Goal: Transaction & Acquisition: Purchase product/service

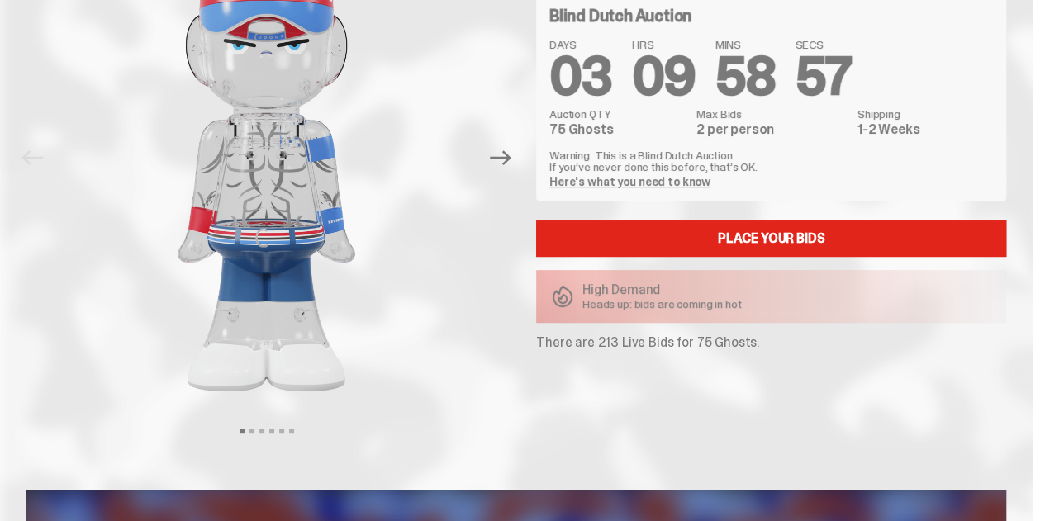
scroll to position [167, 0]
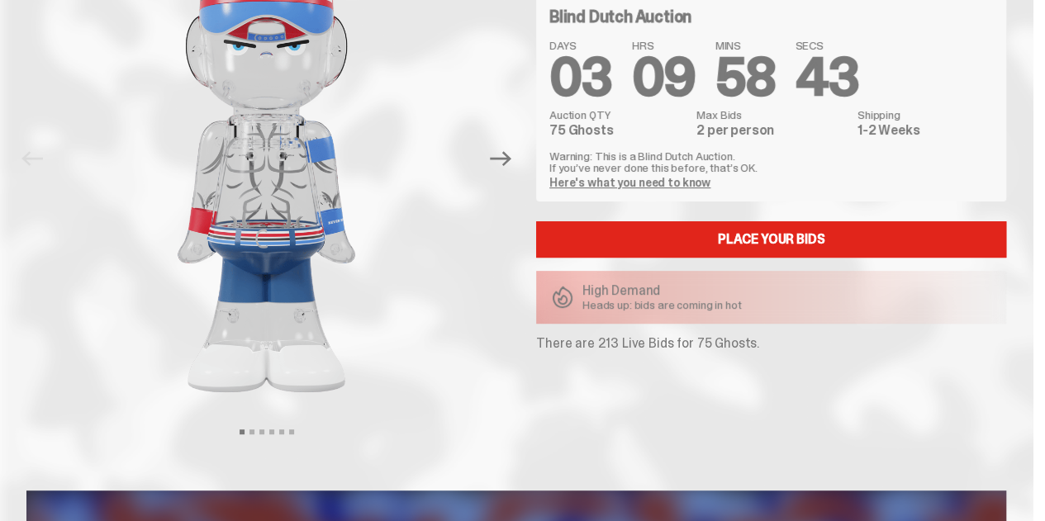
click at [525, 166] on div "ghostwrite x WWE [PERSON_NAME] “You Can't See Me” 400% (2025) Blind Dutch Aucti…" at bounding box center [761, 158] width 490 height 519
click at [519, 164] on button "Next" at bounding box center [500, 158] width 36 height 36
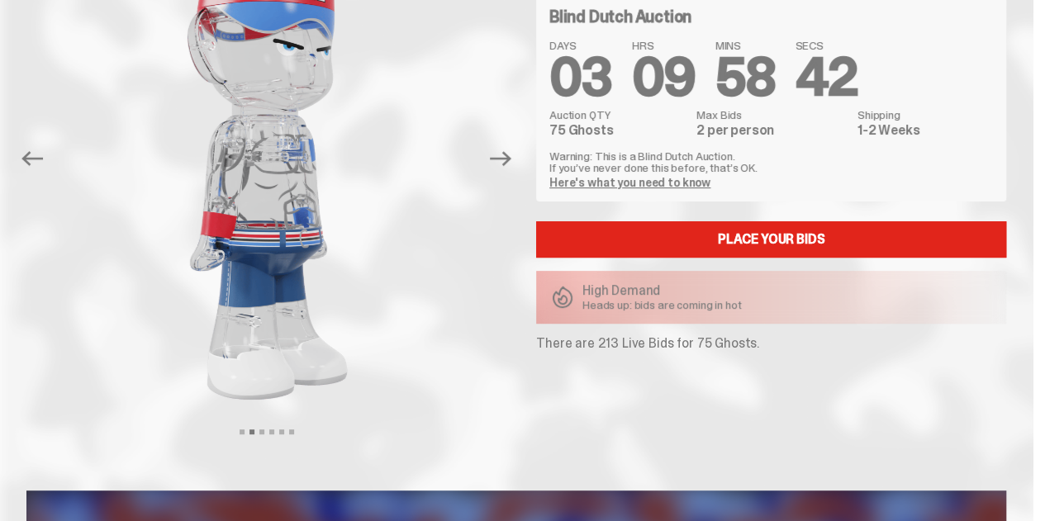
click at [519, 164] on button "Next" at bounding box center [500, 158] width 36 height 36
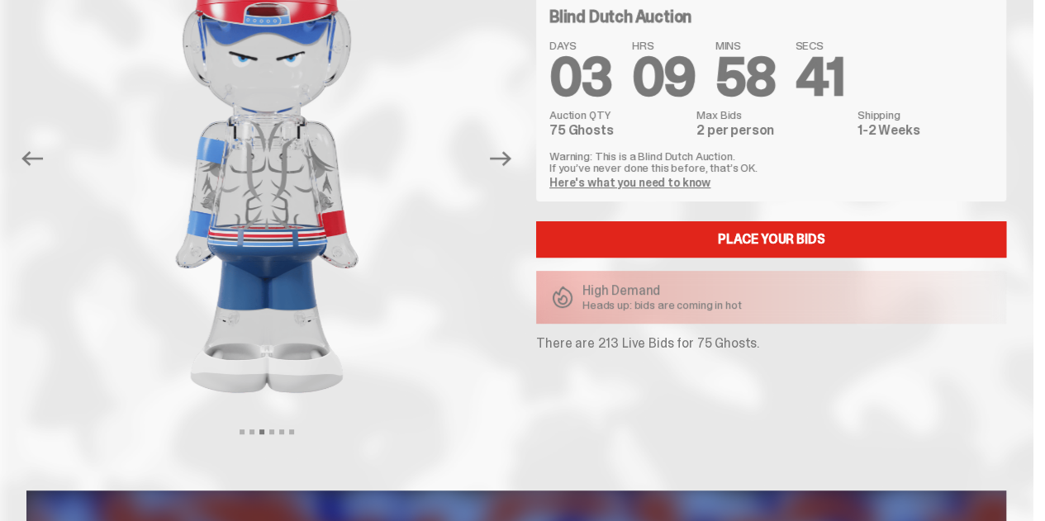
click at [519, 164] on button "Next" at bounding box center [500, 158] width 36 height 36
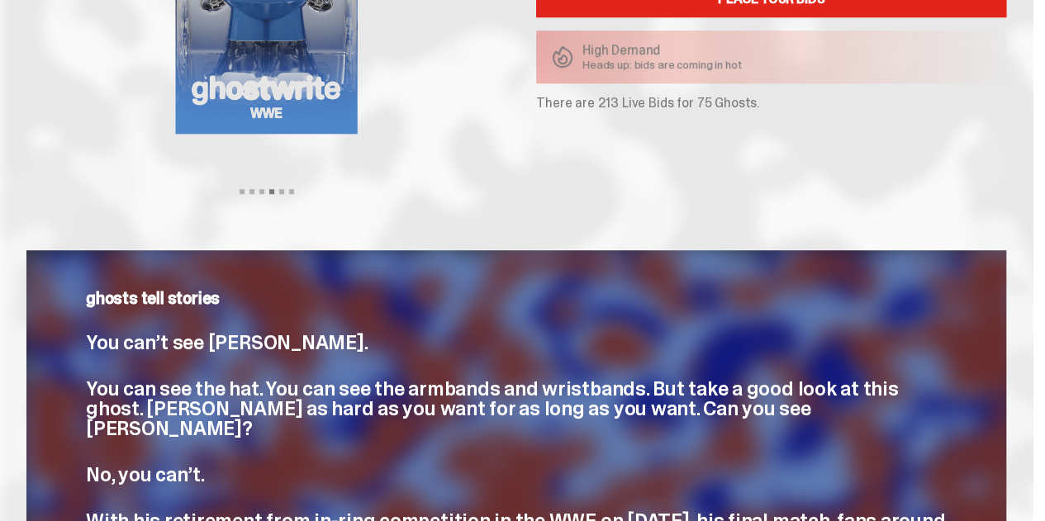
scroll to position [280, 0]
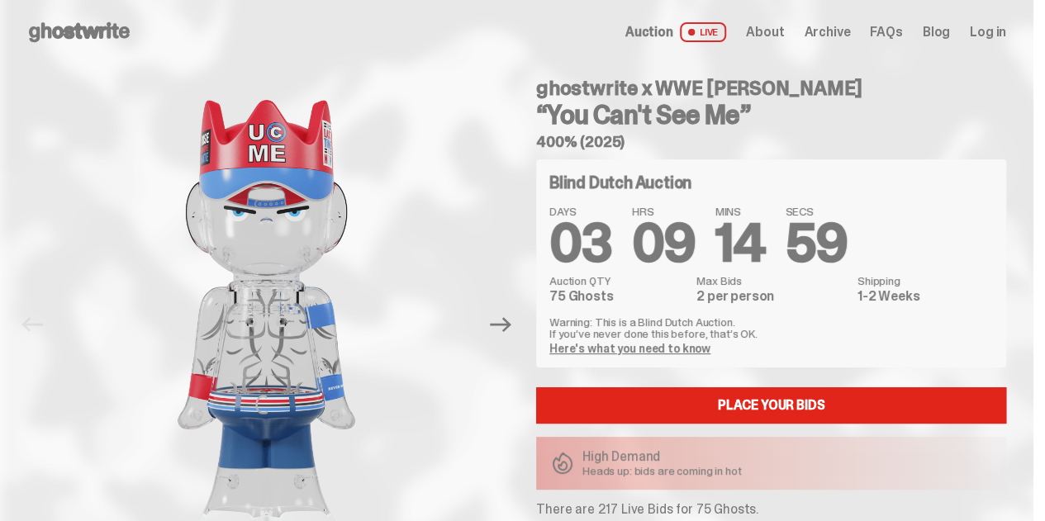
scroll to position [236, 0]
